Goal: Communication & Community: Participate in discussion

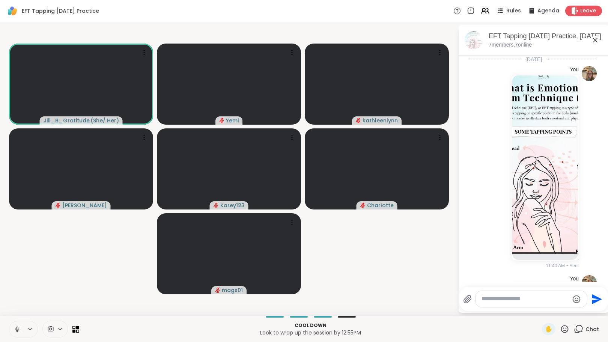
scroll to position [858, 0]
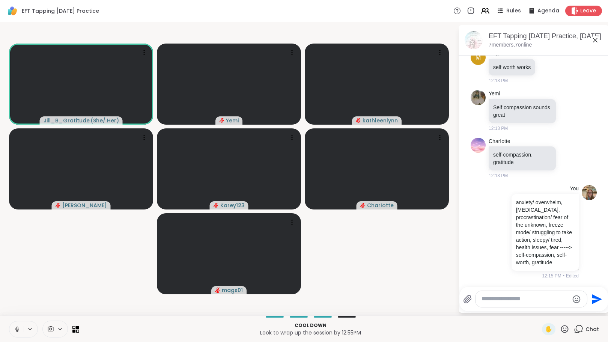
click at [523, 302] on textarea "Type your message" at bounding box center [525, 299] width 87 height 8
click at [561, 331] on icon at bounding box center [565, 329] width 8 height 8
click at [539, 308] on span "❤️" at bounding box center [543, 309] width 8 height 9
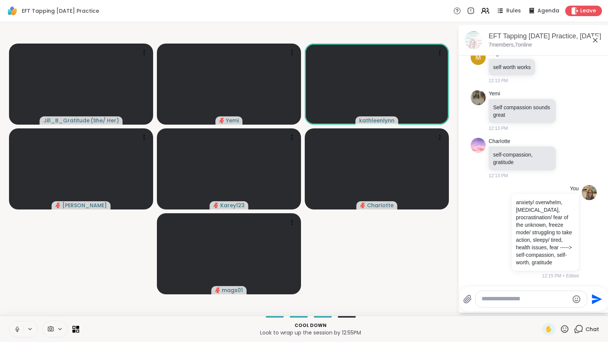
click at [560, 329] on icon at bounding box center [564, 328] width 9 height 9
click at [539, 310] on span "❤️" at bounding box center [543, 309] width 8 height 9
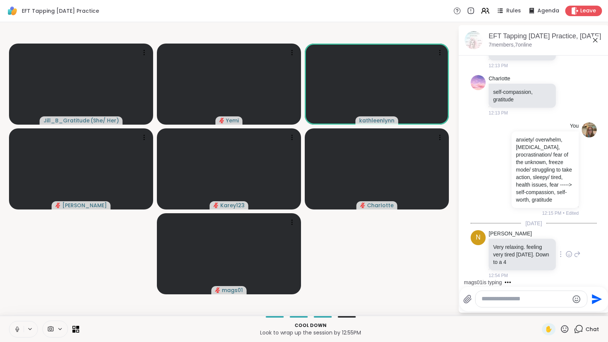
click at [566, 253] on icon at bounding box center [569, 254] width 7 height 8
click at [566, 242] on div "Select Reaction: Heart" at bounding box center [569, 242] width 7 height 7
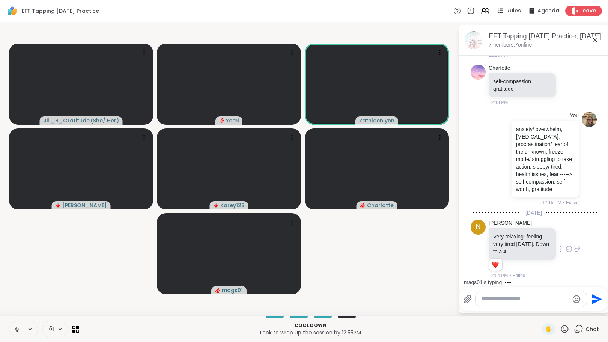
click at [520, 298] on textarea "Type your message" at bounding box center [525, 299] width 87 height 8
click at [562, 326] on icon at bounding box center [565, 329] width 8 height 8
click at [539, 310] on span "❤️" at bounding box center [543, 309] width 8 height 9
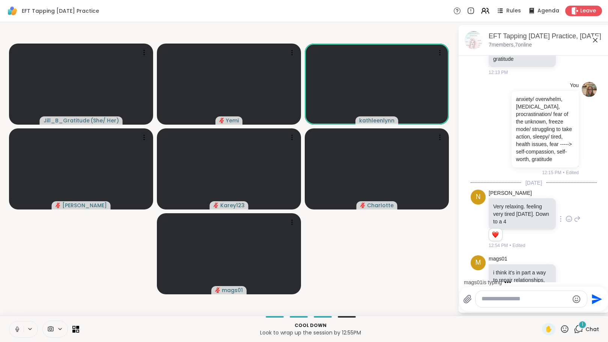
scroll to position [1009, 0]
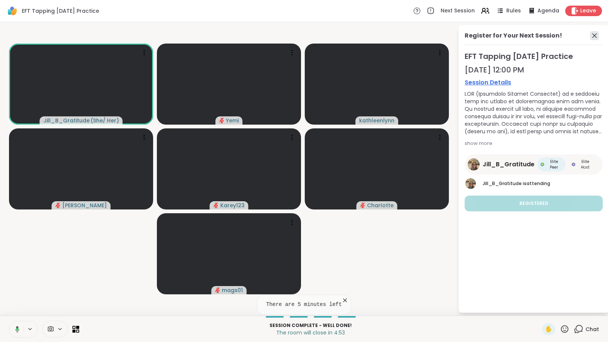
click at [593, 38] on icon at bounding box center [594, 35] width 9 height 9
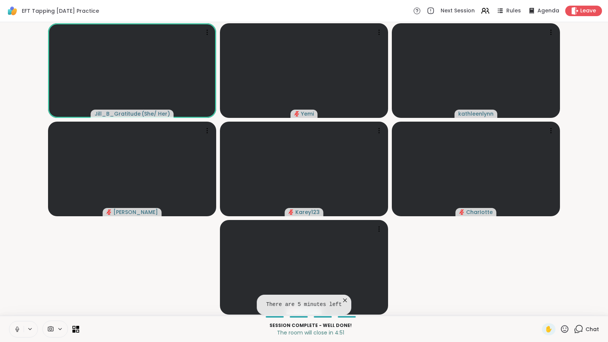
click at [574, 327] on icon at bounding box center [578, 328] width 9 height 9
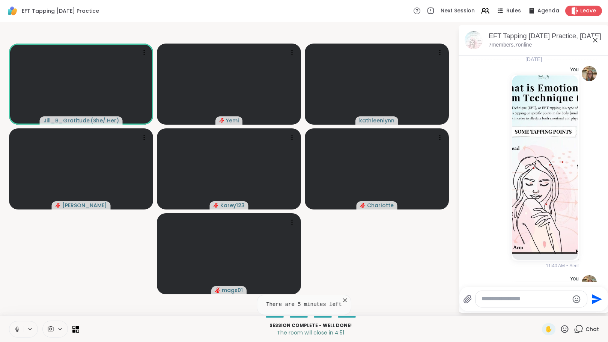
scroll to position [1002, 0]
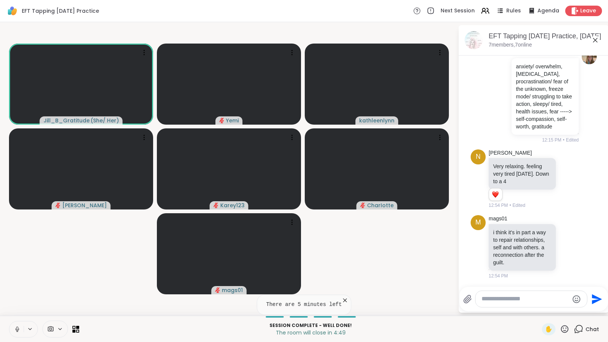
click at [487, 301] on textarea "Type your message" at bounding box center [525, 299] width 87 height 8
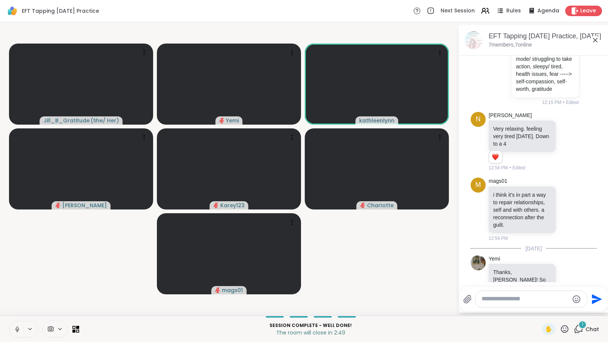
scroll to position [1057, 0]
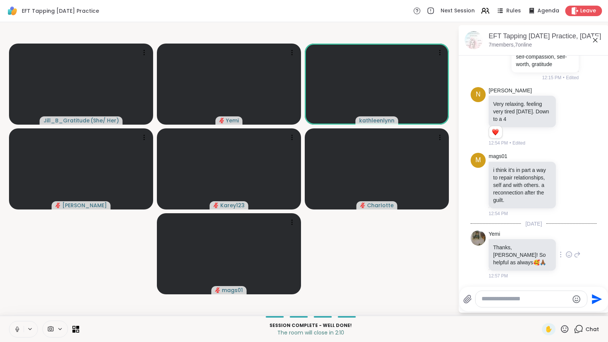
click at [568, 256] on icon at bounding box center [569, 255] width 2 height 1
click at [566, 246] on div "Select Reaction: Heart" at bounding box center [569, 242] width 7 height 7
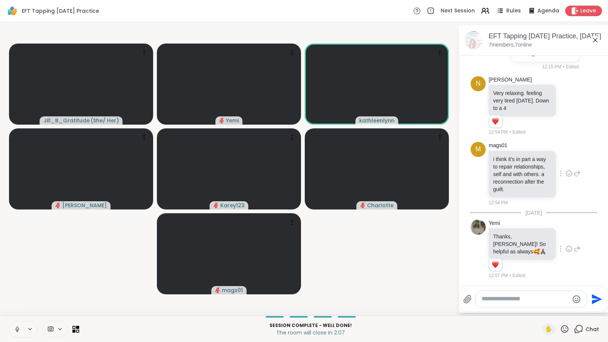
click at [566, 177] on icon at bounding box center [569, 174] width 7 height 8
click at [566, 165] on div "Select Reaction: Heart" at bounding box center [569, 161] width 7 height 7
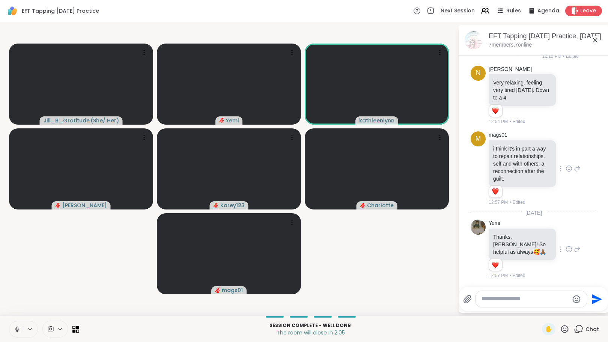
scroll to position [1078, 0]
click at [521, 302] on textarea "Type your message" at bounding box center [525, 299] width 87 height 8
click at [515, 301] on textarea "Type your message" at bounding box center [525, 299] width 87 height 8
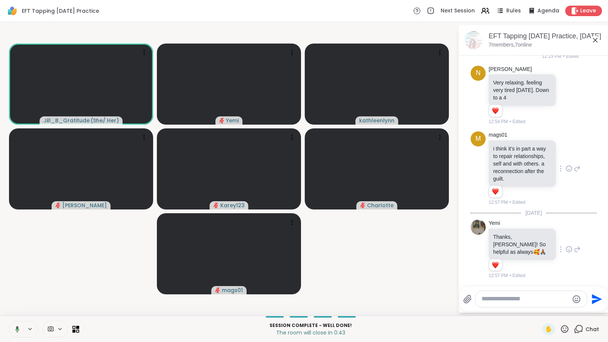
scroll to position [1133, 0]
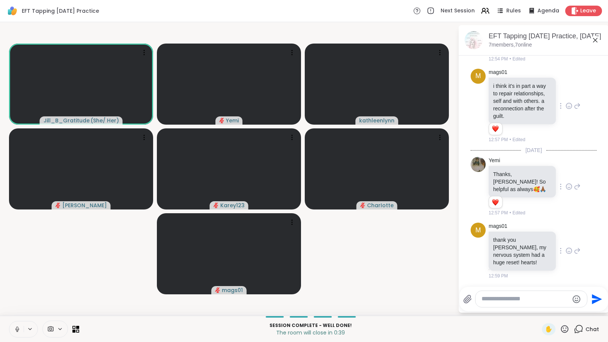
click at [566, 255] on icon at bounding box center [569, 251] width 7 height 8
click at [566, 242] on div "Select Reaction: Heart" at bounding box center [569, 238] width 7 height 7
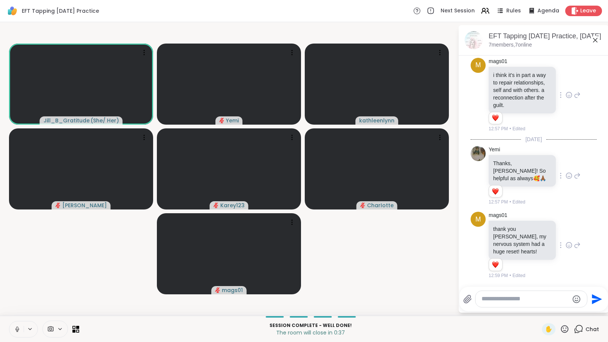
scroll to position [1144, 0]
click at [512, 302] on textarea "Type your message" at bounding box center [525, 299] width 87 height 8
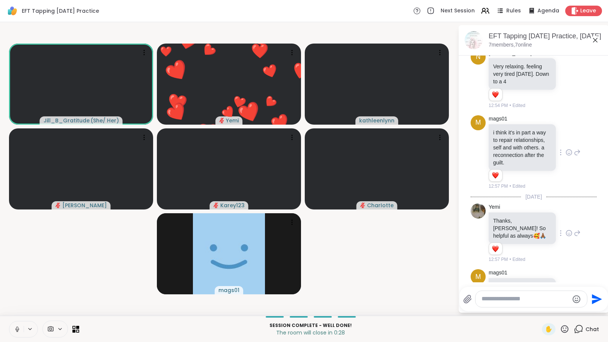
scroll to position [1057, 0]
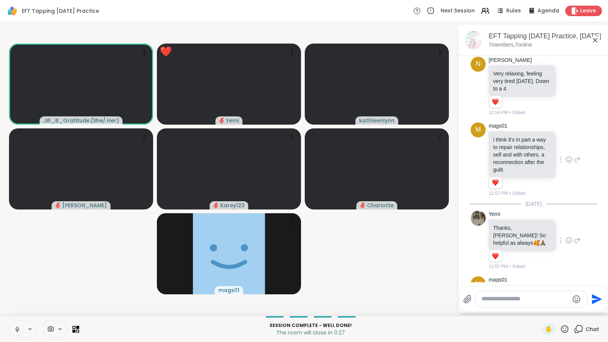
click at [560, 328] on icon at bounding box center [564, 328] width 9 height 9
click at [539, 308] on span "❤️" at bounding box center [543, 309] width 8 height 9
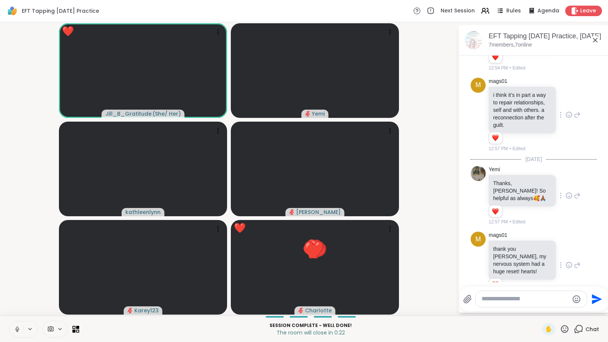
scroll to position [1144, 0]
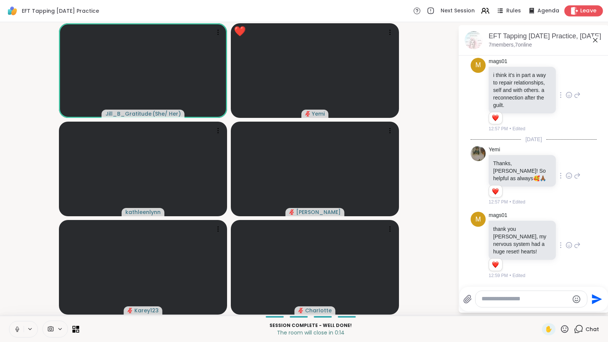
click at [580, 11] on span "Leave" at bounding box center [588, 11] width 17 height 8
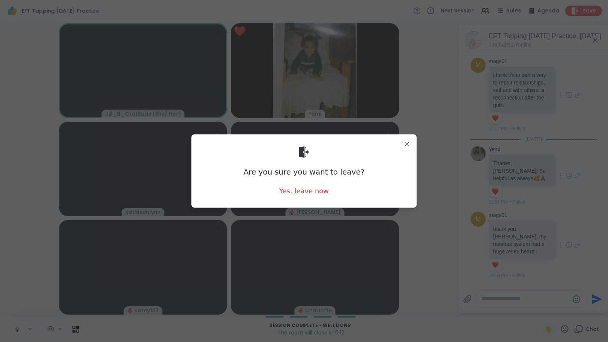
click at [298, 192] on div "Yes, leave now" at bounding box center [304, 190] width 50 height 9
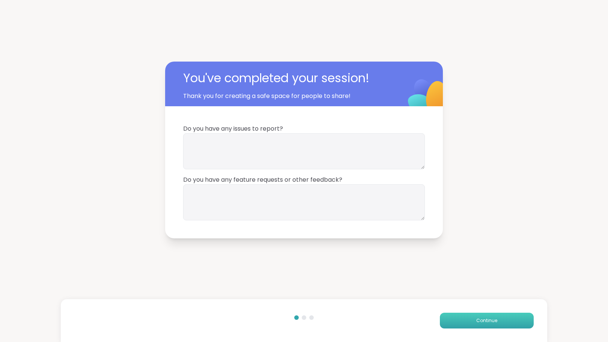
click at [478, 320] on span "Continue" at bounding box center [486, 320] width 21 height 7
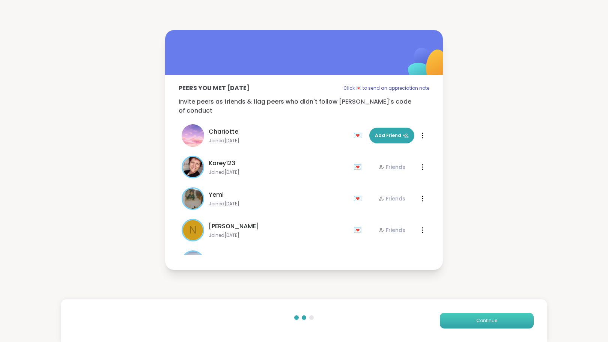
click at [478, 320] on span "Continue" at bounding box center [486, 320] width 21 height 7
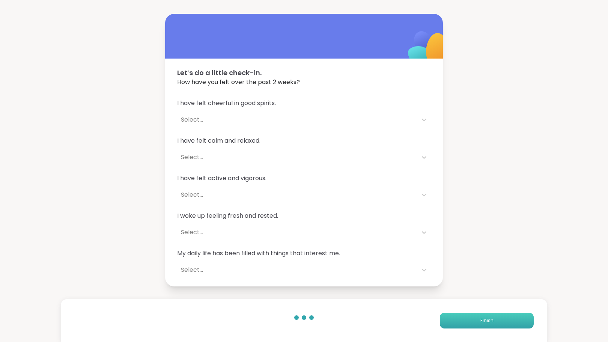
click at [481, 320] on span "Finish" at bounding box center [487, 320] width 13 height 7
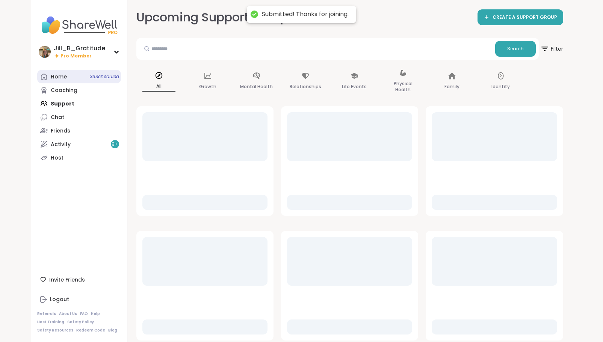
click at [80, 80] on link "Home 38 Scheduled" at bounding box center [79, 77] width 84 height 14
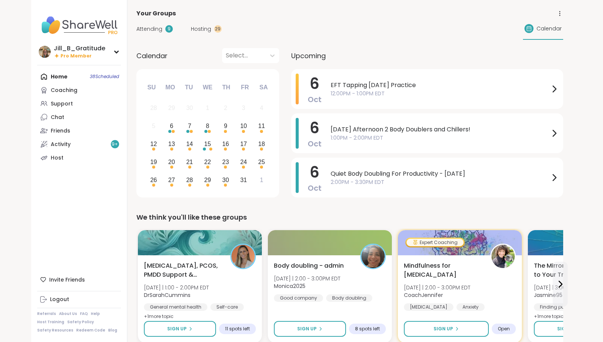
click at [147, 28] on span "Attending" at bounding box center [149, 29] width 26 height 8
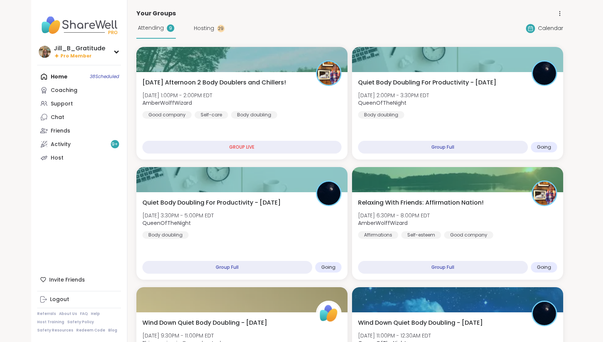
click at [205, 27] on span "Hosting" at bounding box center [204, 28] width 20 height 8
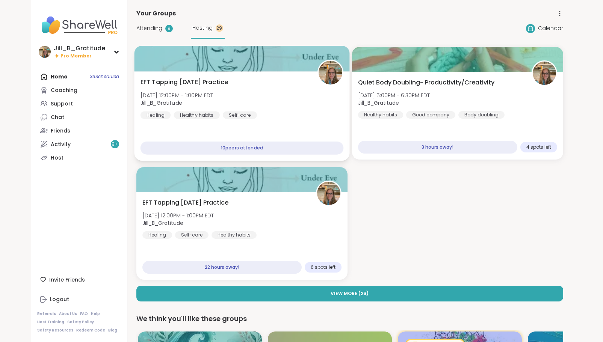
click at [236, 85] on div "EFT Tapping [DATE] Practice [DATE] 12:00PM - 1:00PM EDT Jill_B_Gratitude Healin…" at bounding box center [241, 98] width 203 height 41
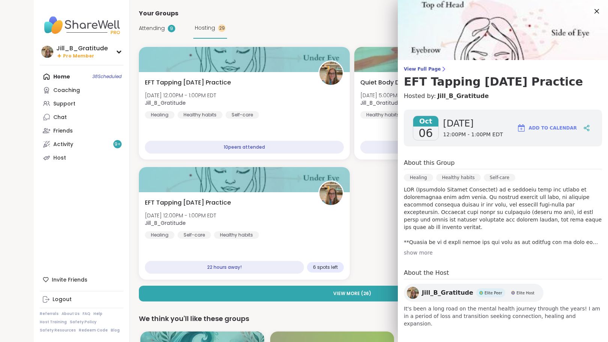
click at [377, 180] on div "EFT Tapping [DATE] Practice [DATE] 12:00PM - 1:00PM EDT Jill_B_Gratitude Healin…" at bounding box center [352, 163] width 427 height 233
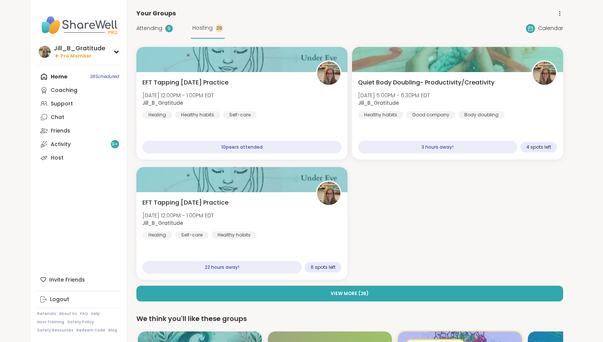
click at [139, 30] on span "Attending" at bounding box center [149, 28] width 26 height 8
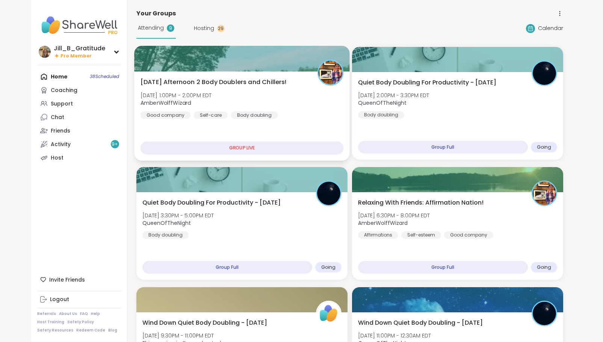
click at [263, 109] on div "[DATE] Afternoon 2 Body Doublers and Chillers! [DATE] 1:00PM - 2:00PM EDT Amber…" at bounding box center [241, 98] width 203 height 41
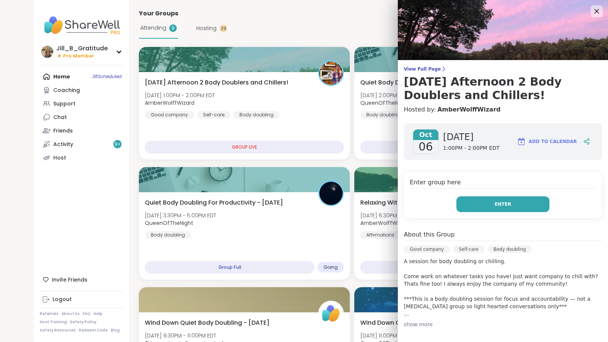
click at [482, 207] on button "Enter" at bounding box center [503, 204] width 93 height 16
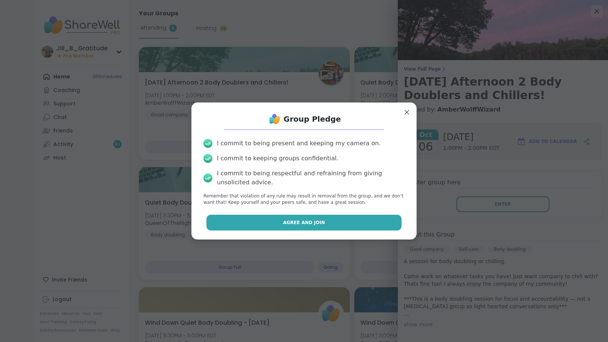
click at [351, 219] on button "Agree and Join" at bounding box center [304, 223] width 196 height 16
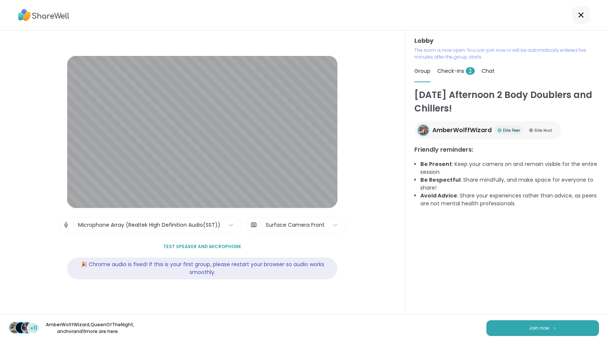
click at [451, 68] on span "Check-ins 2" at bounding box center [456, 71] width 38 height 8
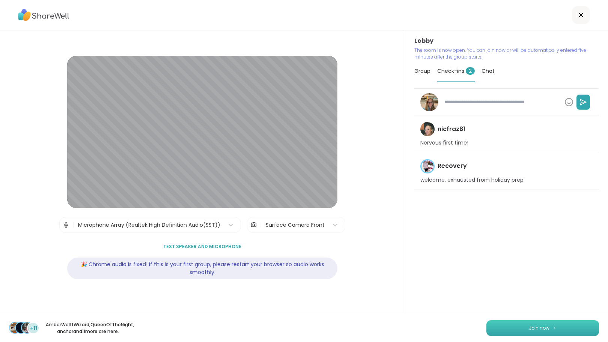
click at [529, 326] on span "Join now" at bounding box center [539, 328] width 21 height 7
type textarea "*"
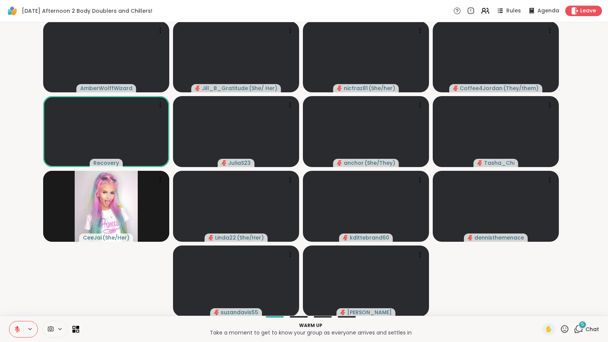
click at [579, 328] on div "5" at bounding box center [583, 325] width 8 height 8
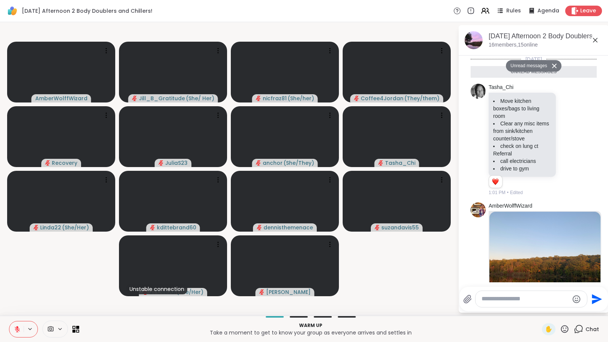
scroll to position [274, 0]
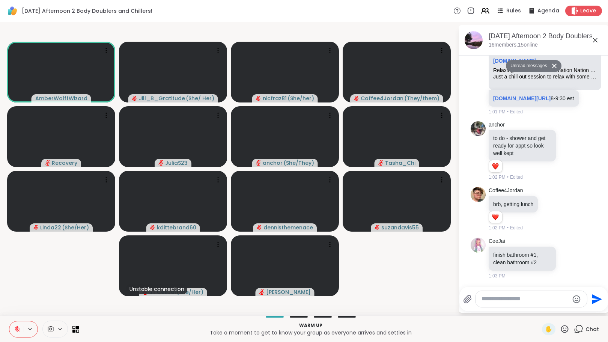
click at [519, 297] on textarea "Type your message" at bounding box center [525, 299] width 87 height 8
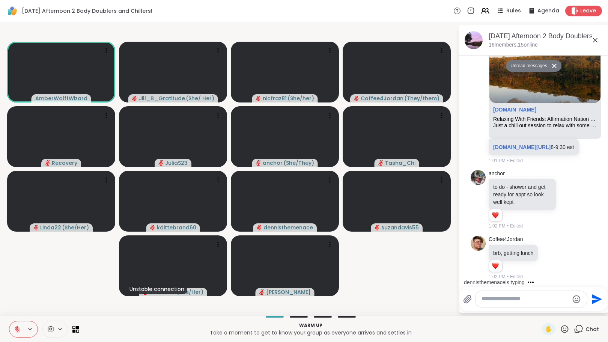
scroll to position [202, 0]
click at [520, 152] on p "[DOMAIN_NAME][URL] 8-9:30 est" at bounding box center [533, 148] width 81 height 8
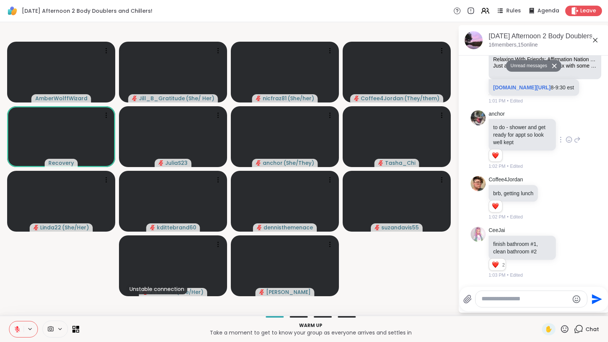
scroll to position [306, 0]
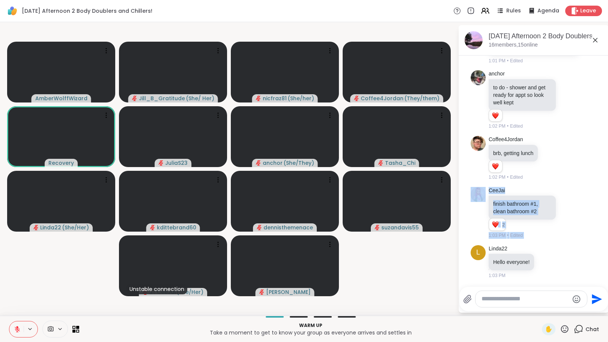
drag, startPoint x: 603, startPoint y: 200, endPoint x: 598, endPoint y: 168, distance: 32.7
click at [598, 168] on html "[DATE] Afternoon 2 Body Doublers and Chillers! Rules Agenda Leave AmberWolffWiz…" at bounding box center [304, 171] width 608 height 342
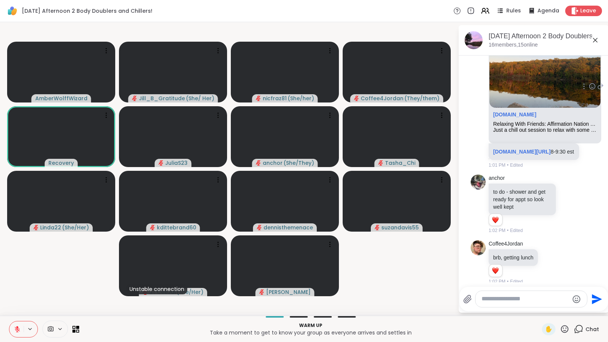
scroll to position [178, 0]
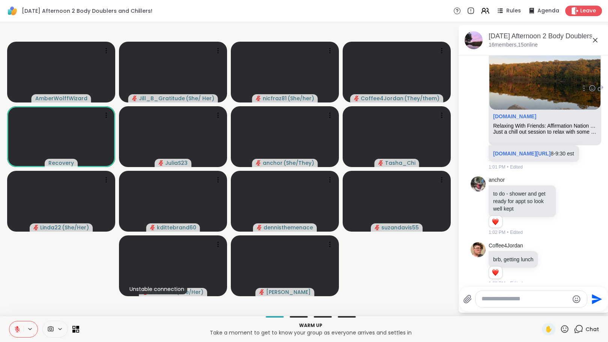
click at [522, 157] on link "[DOMAIN_NAME][URL]" at bounding box center [521, 154] width 57 height 6
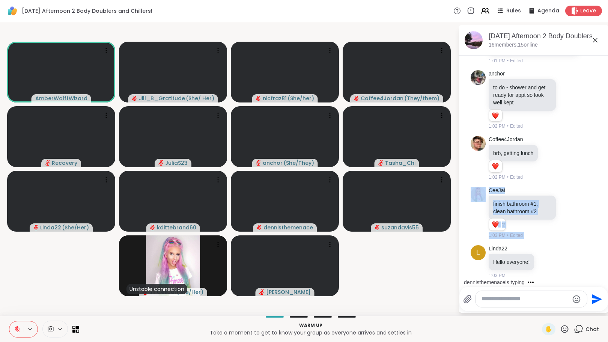
scroll to position [306, 0]
click at [566, 279] on div "dennisthemenace is typing" at bounding box center [535, 282] width 147 height 12
click at [521, 300] on textarea "Type your message" at bounding box center [525, 299] width 87 height 8
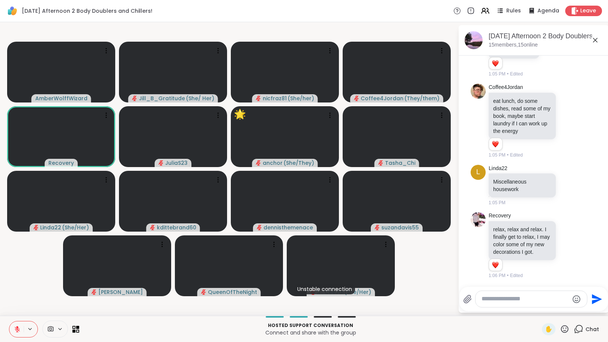
scroll to position [676, 0]
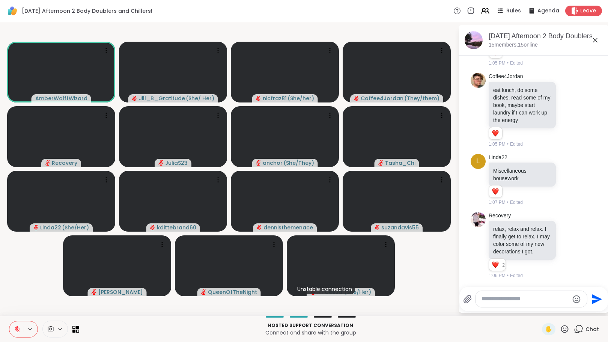
click at [516, 301] on textarea "Type your message" at bounding box center [525, 299] width 87 height 8
type textarea "**********"
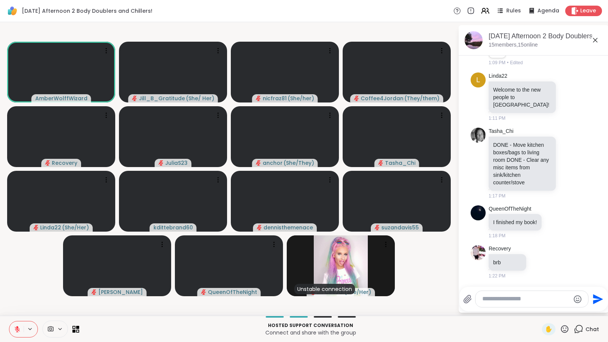
scroll to position [1063, 0]
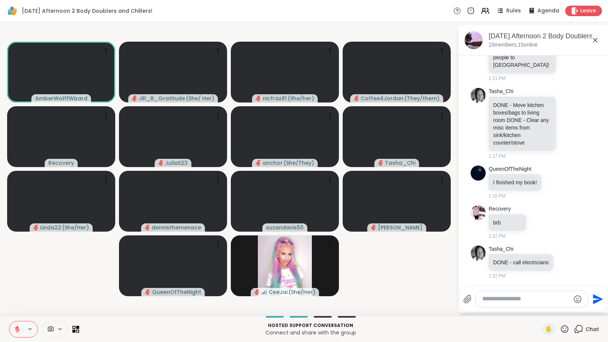
click at [518, 302] on textarea "Type your message" at bounding box center [525, 299] width 87 height 8
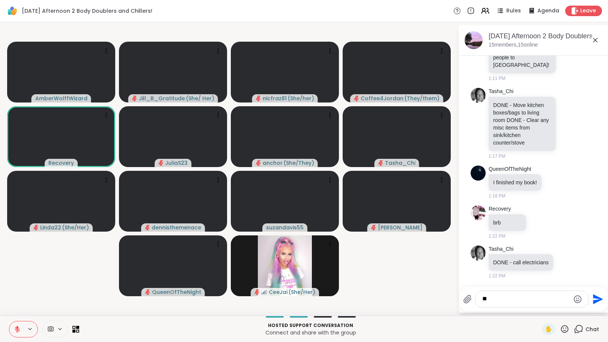
type textarea "*"
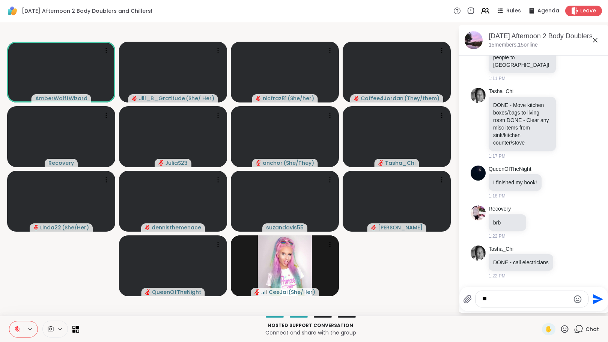
type textarea "*"
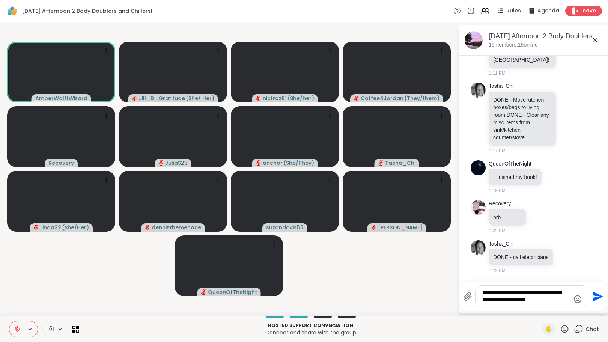
type textarea "**********"
click at [593, 297] on icon "Send" at bounding box center [597, 297] width 12 height 12
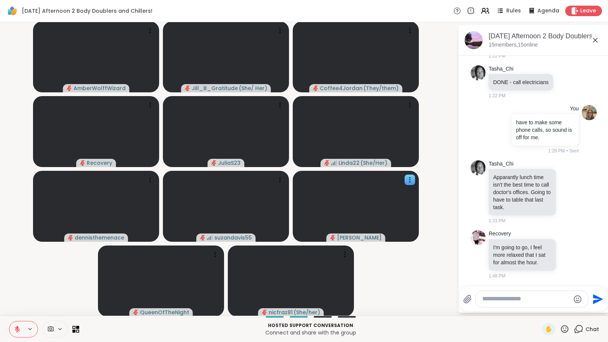
scroll to position [1251, 0]
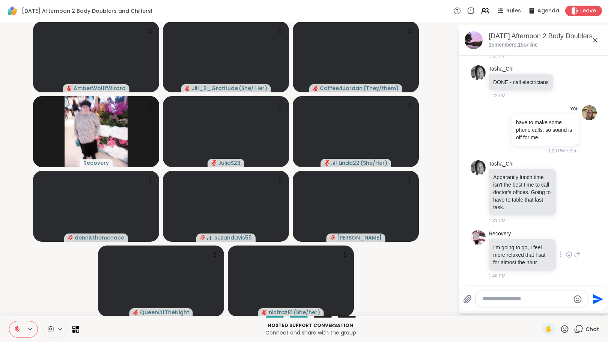
click at [570, 254] on icon at bounding box center [570, 254] width 0 height 0
click at [566, 240] on div "Select Reaction: Heart" at bounding box center [569, 242] width 7 height 7
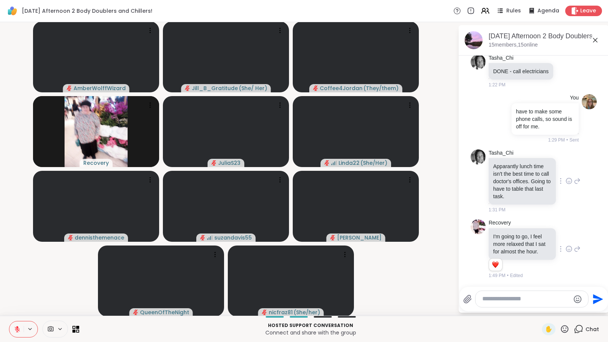
click at [566, 177] on icon at bounding box center [569, 181] width 7 height 8
click at [566, 166] on div "Select Reaction: Heart" at bounding box center [569, 169] width 7 height 7
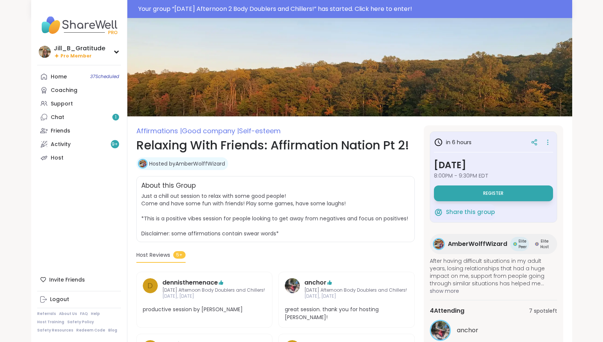
click at [488, 175] on span "8:00PM - 9:30PM EDT" at bounding box center [493, 176] width 119 height 8
click at [486, 193] on span "Register" at bounding box center [493, 193] width 20 height 6
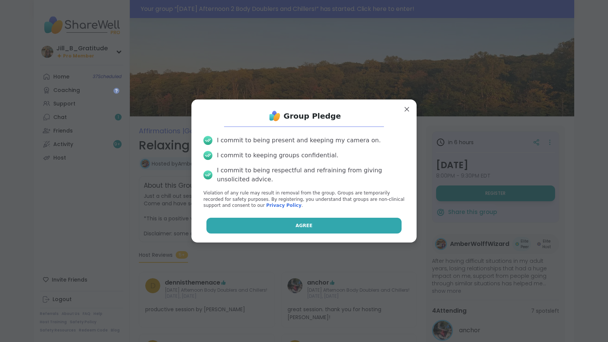
click at [304, 223] on span "Agree" at bounding box center [304, 225] width 17 height 7
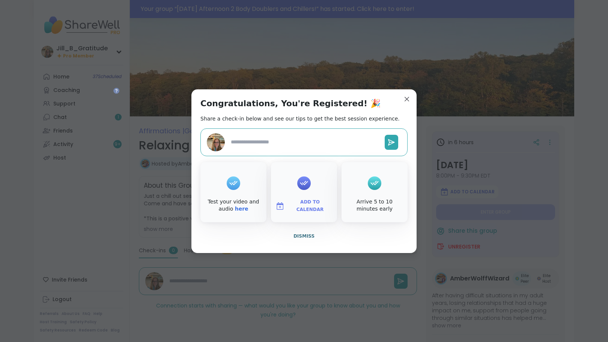
click at [302, 206] on span "Add to Calendar" at bounding box center [310, 206] width 45 height 15
click at [302, 136] on button "Google Calendar" at bounding box center [304, 138] width 57 height 17
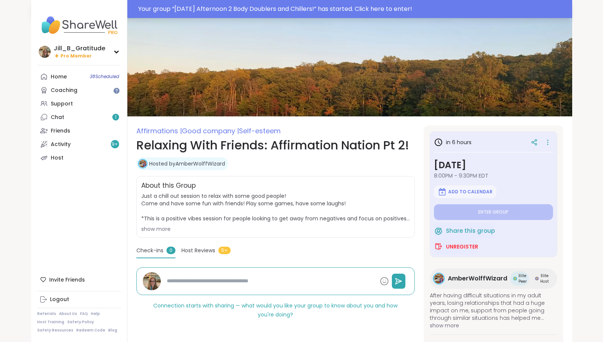
type textarea "*"
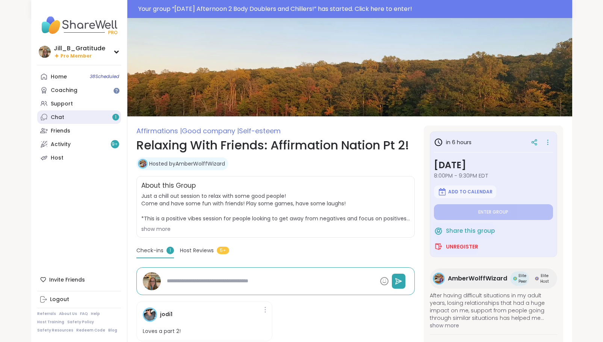
click at [91, 116] on link "Chat 1" at bounding box center [79, 117] width 84 height 14
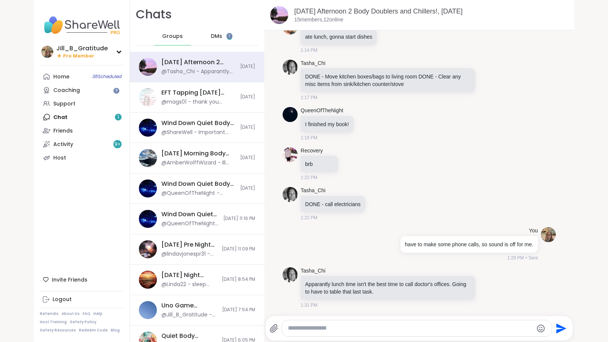
click at [211, 33] on span "DMs" at bounding box center [216, 37] width 11 height 8
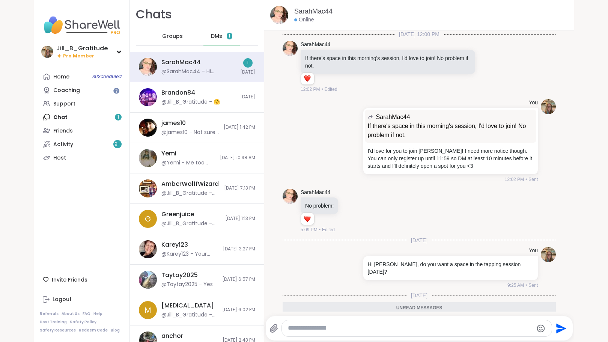
scroll to position [53, 0]
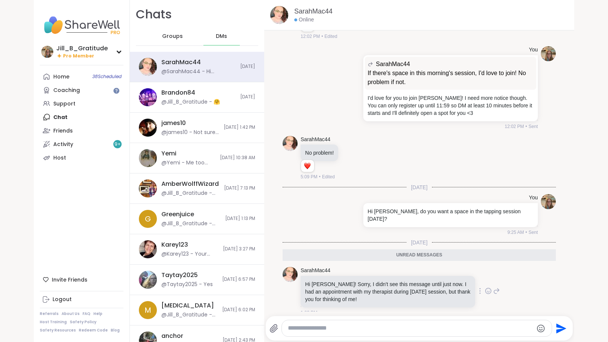
click at [485, 287] on icon at bounding box center [488, 291] width 7 height 8
click at [421, 271] on button "Select Reaction: Heart" at bounding box center [428, 278] width 15 height 15
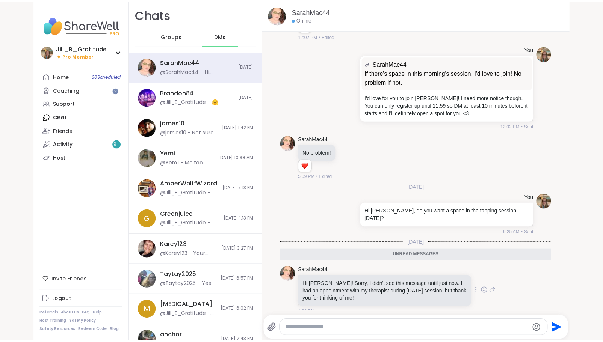
scroll to position [63, 0]
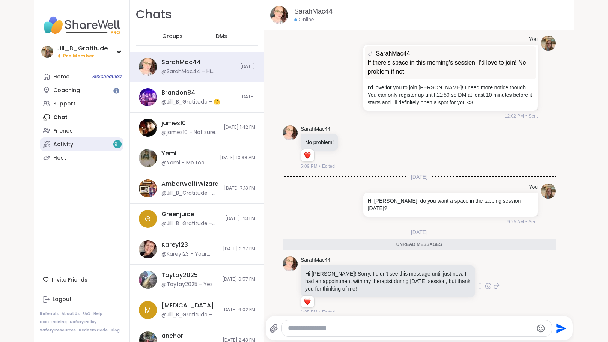
click at [94, 145] on link "Activity 9 +" at bounding box center [82, 144] width 84 height 14
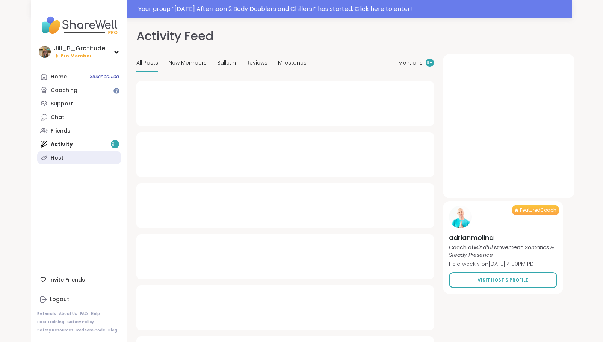
click at [93, 157] on link "Host" at bounding box center [79, 158] width 84 height 14
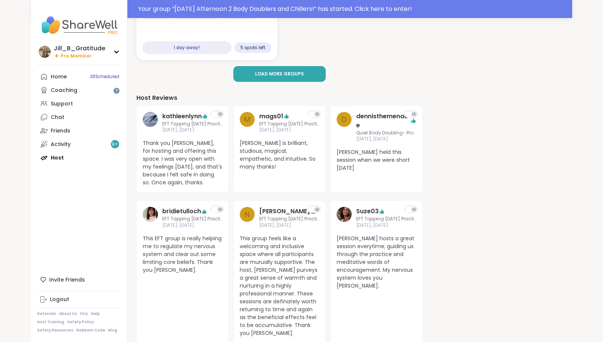
scroll to position [265, 0]
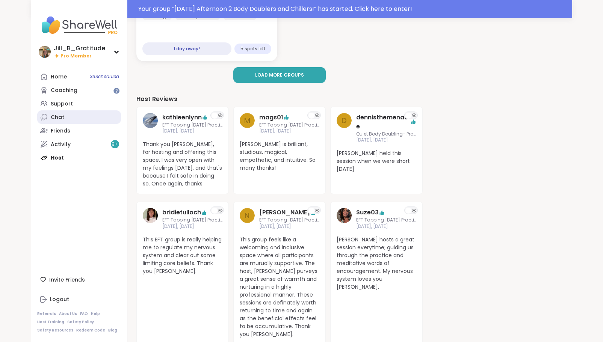
click at [79, 122] on link "Chat" at bounding box center [79, 117] width 84 height 14
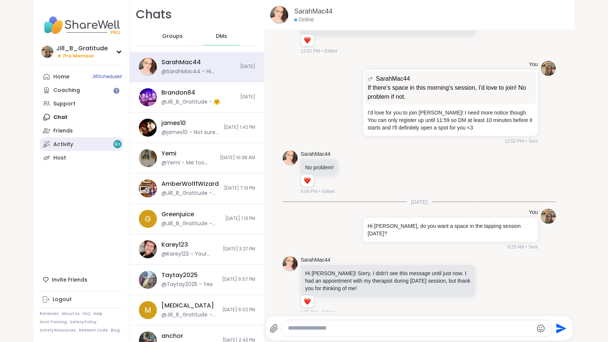
click at [78, 142] on link "Activity 9 +" at bounding box center [82, 144] width 84 height 14
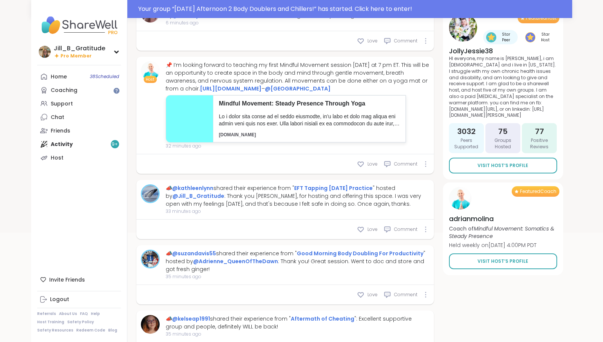
scroll to position [147, 0]
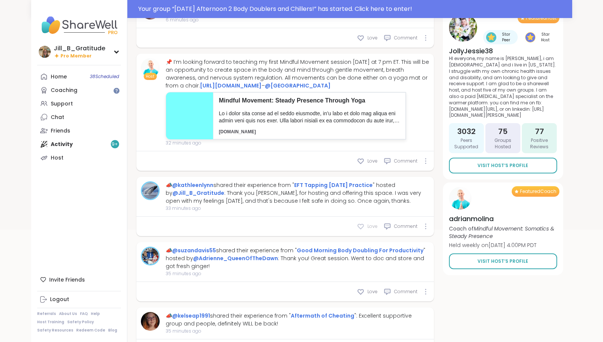
click at [363, 225] on icon at bounding box center [361, 227] width 8 height 8
type textarea "*"
click at [390, 225] on icon at bounding box center [387, 227] width 8 height 8
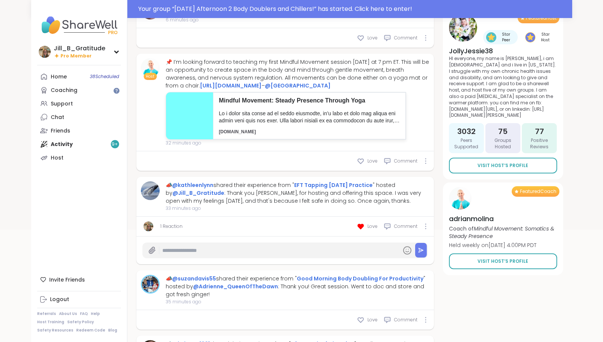
click at [285, 251] on input "text" at bounding box center [280, 250] width 236 height 13
type input "**********"
type textarea "*"
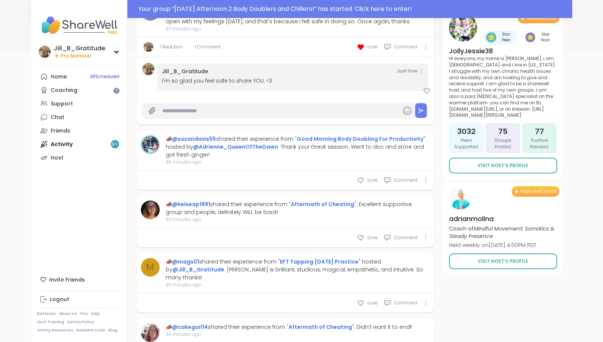
scroll to position [337, 0]
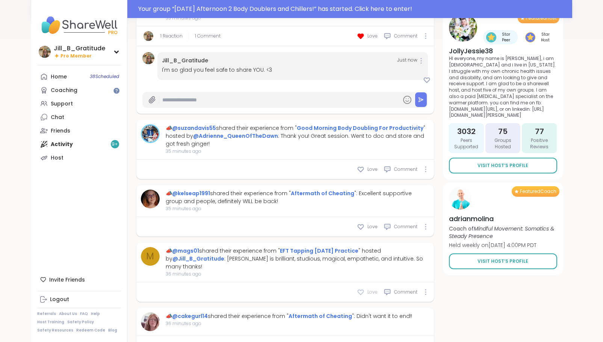
click at [362, 288] on icon at bounding box center [361, 292] width 8 height 8
type textarea "*"
click at [389, 289] on icon at bounding box center [387, 291] width 6 height 5
click at [375, 310] on input "text" at bounding box center [280, 316] width 236 height 13
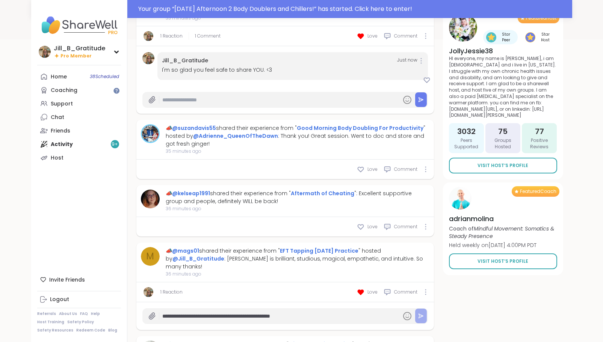
type input "**********"
click at [422, 316] on icon at bounding box center [421, 316] width 4 height 0
type textarea "*"
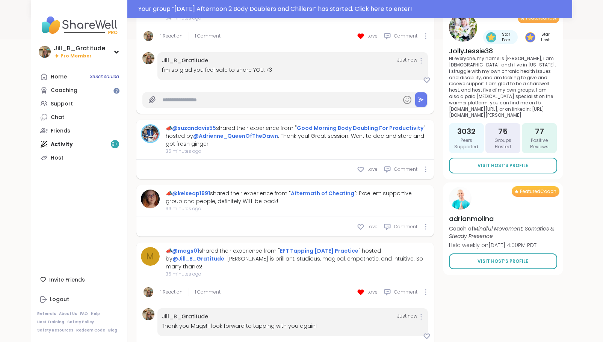
click at [422, 314] on div at bounding box center [421, 317] width 5 height 6
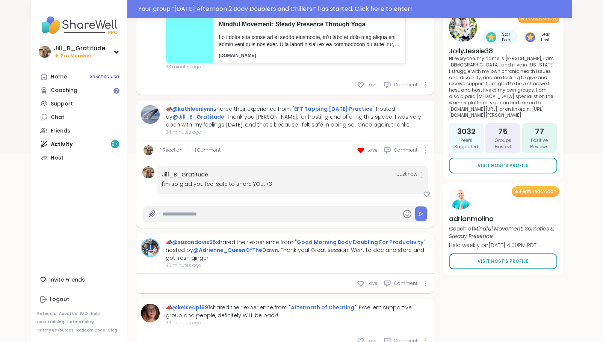
scroll to position [212, 0]
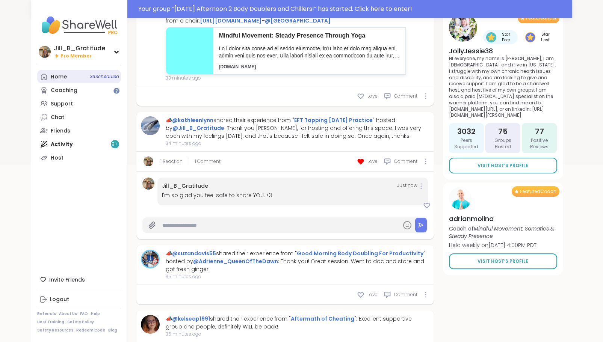
click at [103, 78] on span "38 Scheduled" at bounding box center [104, 77] width 29 height 6
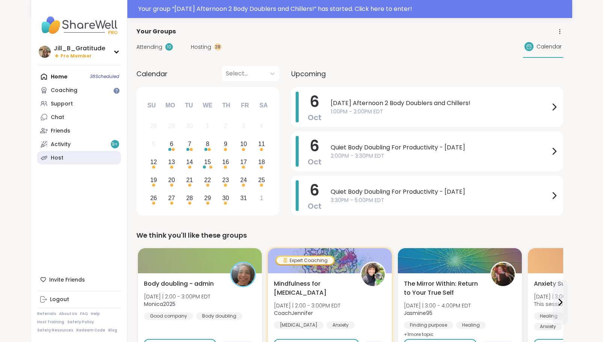
click at [68, 154] on link "Host" at bounding box center [79, 158] width 84 height 14
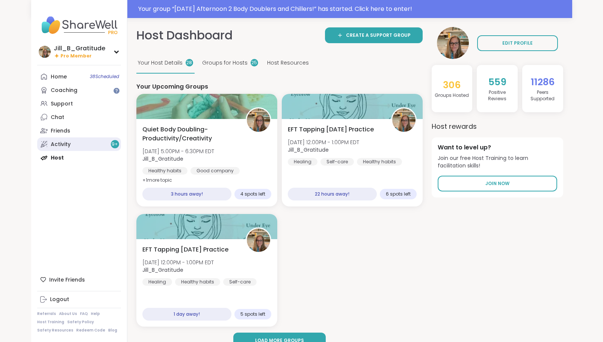
click at [111, 149] on link "Activity 9 +" at bounding box center [79, 144] width 84 height 14
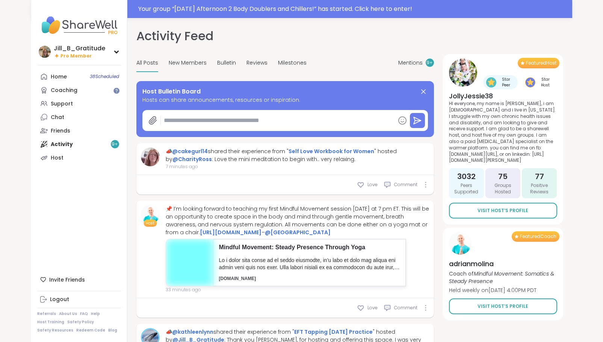
type textarea "*"
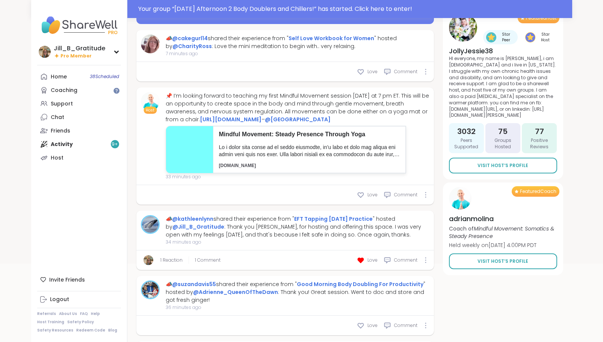
scroll to position [119, 0]
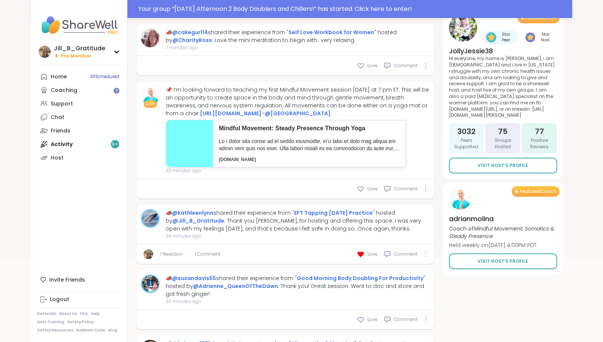
click at [425, 252] on icon at bounding box center [426, 254] width 2 height 6
click at [215, 254] on span "1 Comment" at bounding box center [208, 254] width 26 height 7
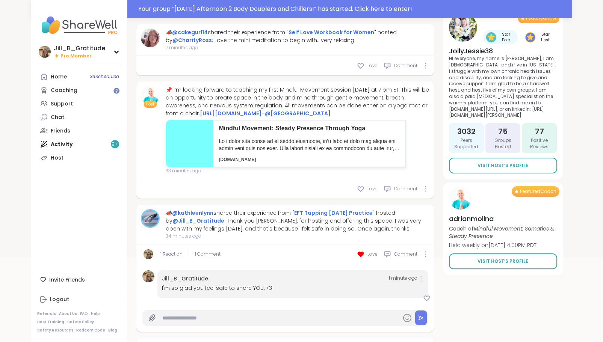
click at [421, 278] on icon at bounding box center [421, 279] width 2 height 6
click at [288, 287] on div "I'm so glad you feel safe to share YOU. <3" at bounding box center [292, 288] width 261 height 8
click at [99, 158] on link "Host" at bounding box center [79, 158] width 84 height 14
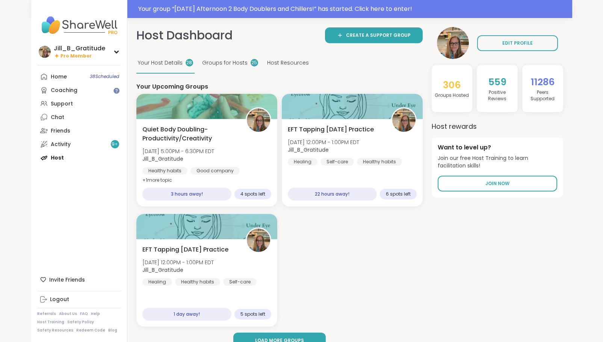
click at [62, 156] on div "Home 38 Scheduled Coaching Support Chat Friends Activity 9 + Host" at bounding box center [79, 117] width 84 height 95
click at [71, 158] on div "Home 38 Scheduled Coaching Support Chat Friends Activity 9 + Host" at bounding box center [79, 117] width 84 height 95
click at [58, 161] on div "Home 38 Scheduled Coaching Support Chat Friends Activity 9 + Host" at bounding box center [79, 117] width 84 height 95
click at [76, 77] on link "Home 38 Scheduled" at bounding box center [79, 77] width 84 height 14
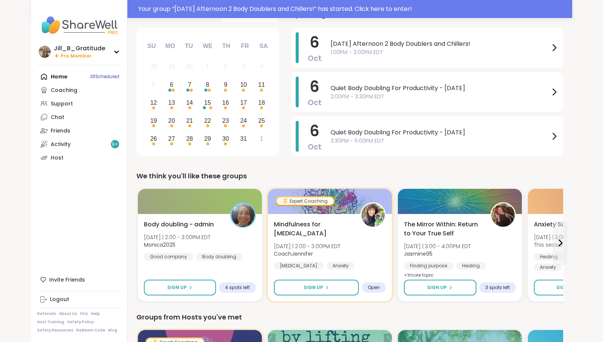
scroll to position [64, 0]
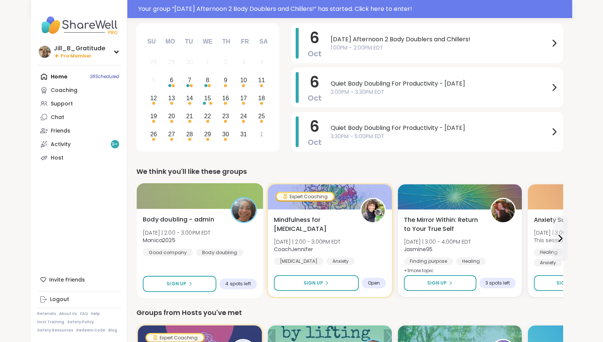
click at [196, 262] on div "Body doubling - admin Mon 10/6 | 2:00 - 3:00PM EDT Monica2025 Good company Body…" at bounding box center [199, 253] width 127 height 89
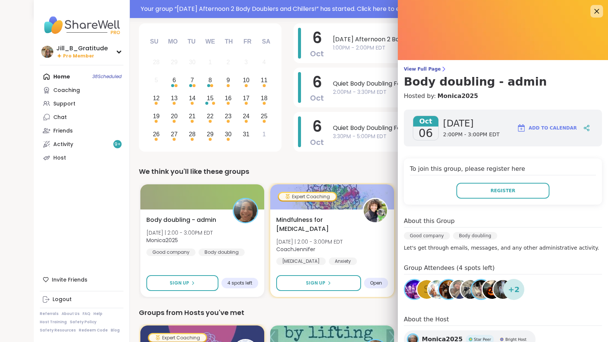
click at [592, 9] on icon at bounding box center [596, 10] width 9 height 9
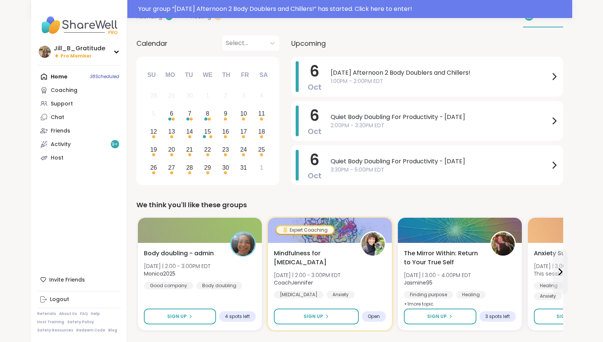
scroll to position [14, 0]
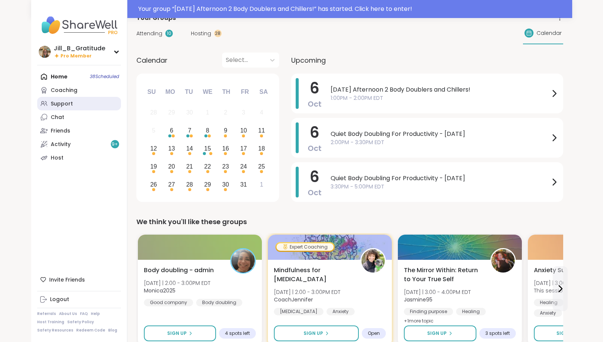
click at [76, 101] on link "Support" at bounding box center [79, 104] width 84 height 14
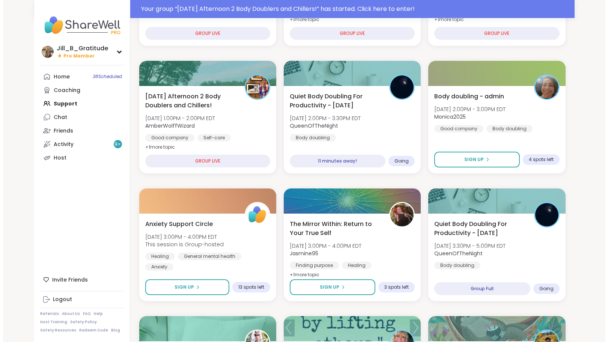
scroll to position [181, 0]
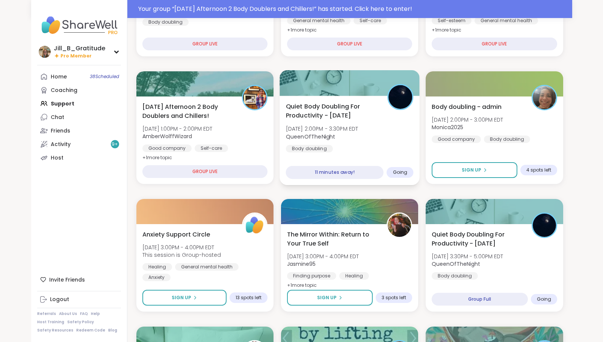
click at [377, 141] on div "Quiet Body Doubling For Productivity - Monday Mon, Oct 06 | 2:00PM - 3:30PM EDT…" at bounding box center [349, 127] width 128 height 51
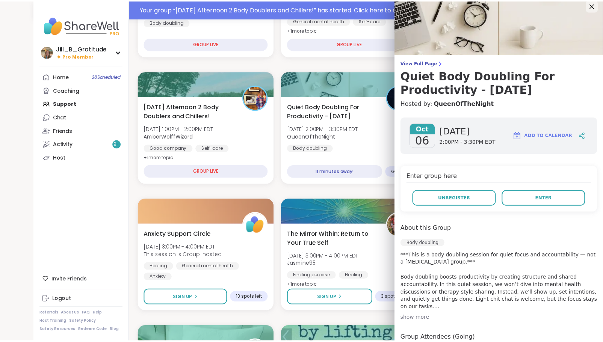
scroll to position [0, 0]
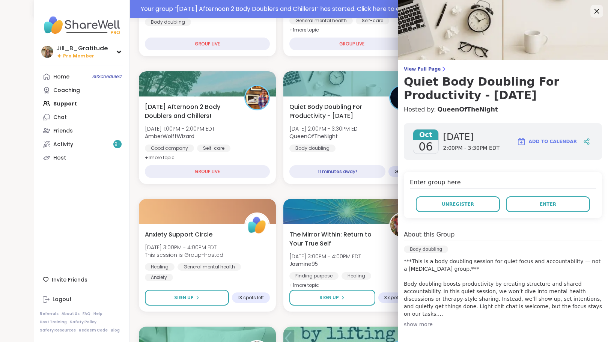
click at [592, 8] on icon at bounding box center [596, 10] width 9 height 9
